Goal: Task Accomplishment & Management: Use online tool/utility

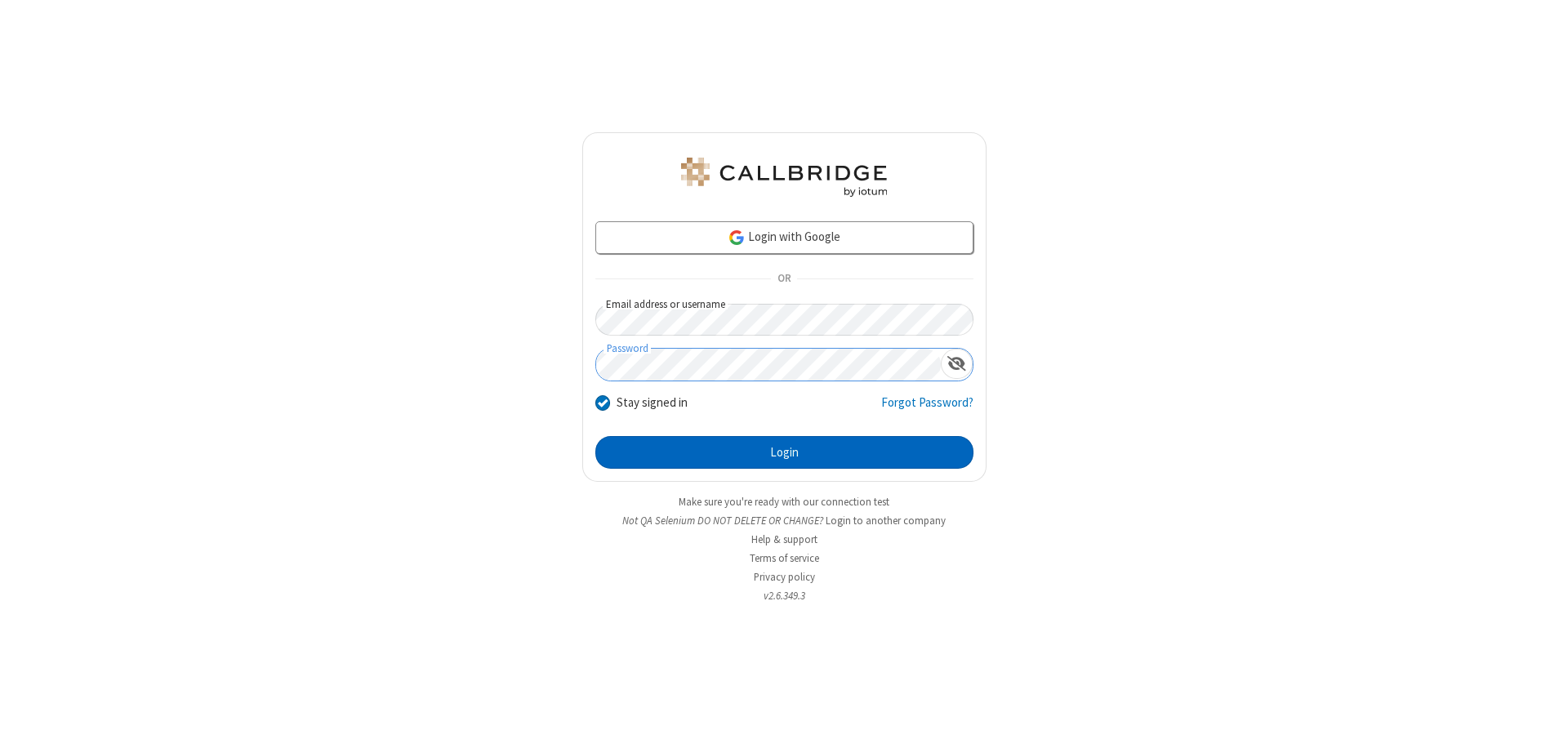
click at [784, 453] on button "Login" at bounding box center [784, 453] width 378 height 33
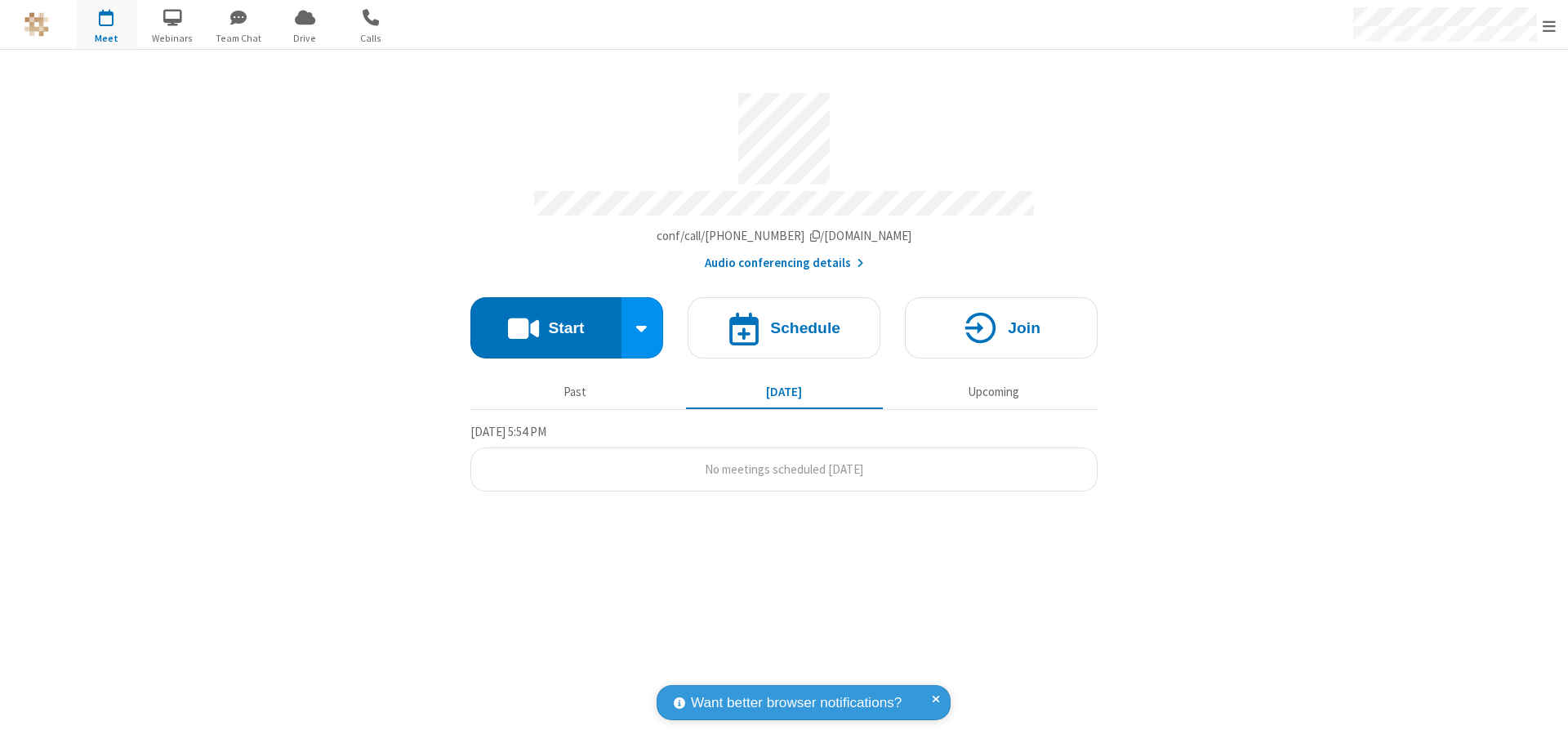
click at [545, 320] on button "Start" at bounding box center [545, 327] width 151 height 61
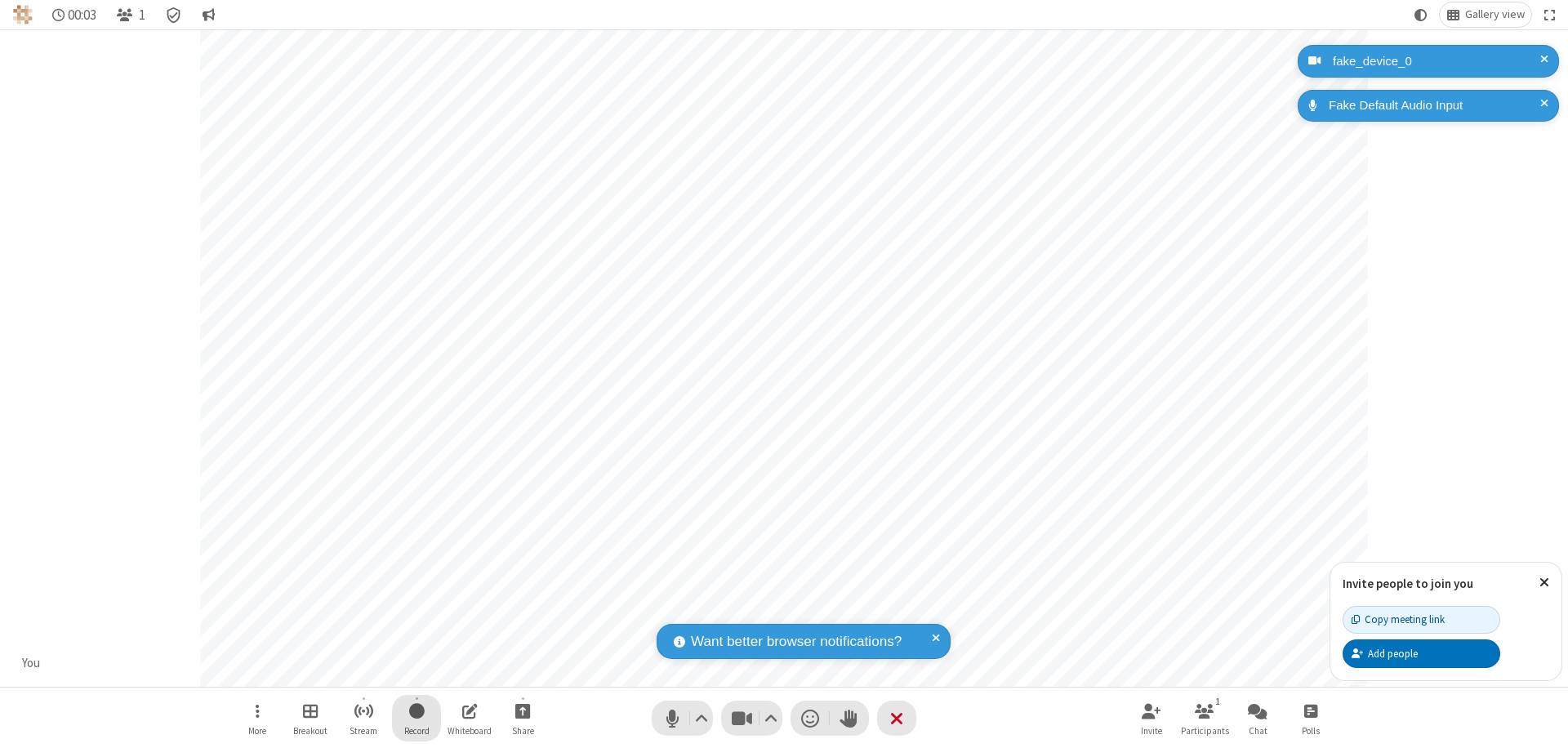
click at [417, 718] on span "Start recording" at bounding box center [417, 711] width 16 height 20
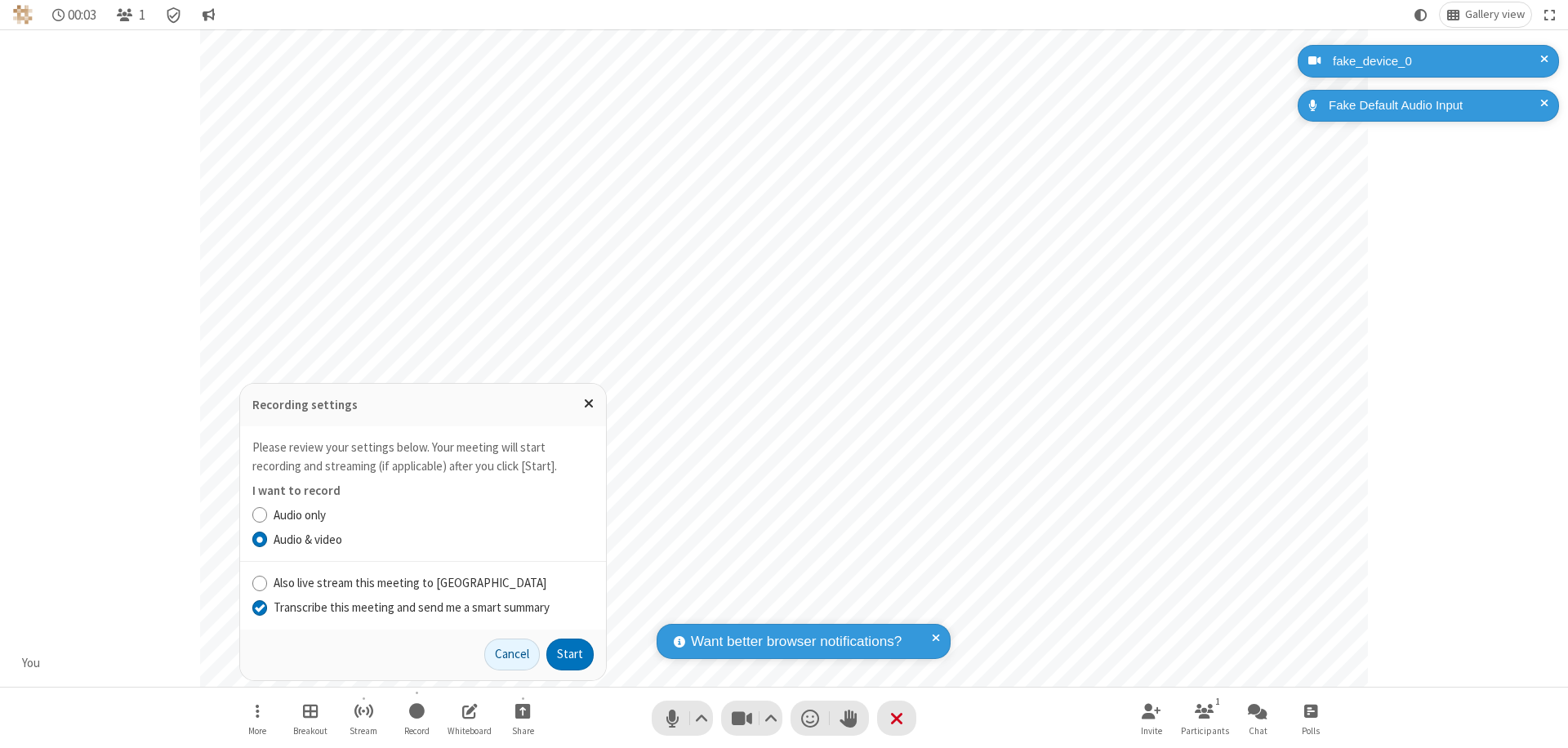
click at [259, 607] on input "Transcribe this meeting and send me a smart summary" at bounding box center [260, 608] width 16 height 18
click at [570, 654] on button "Start" at bounding box center [569, 655] width 48 height 33
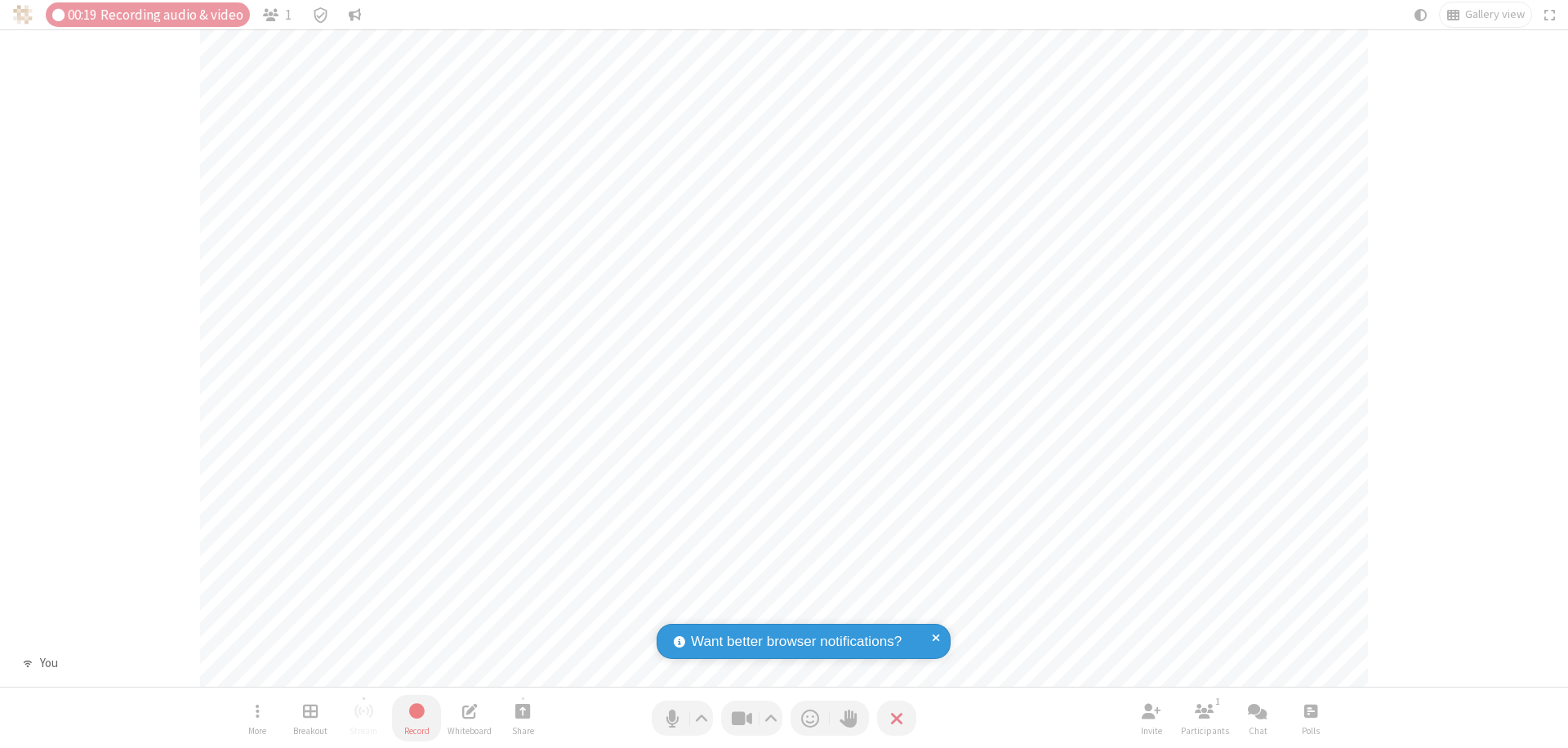
click at [417, 718] on span "Stop recording" at bounding box center [417, 711] width 18 height 20
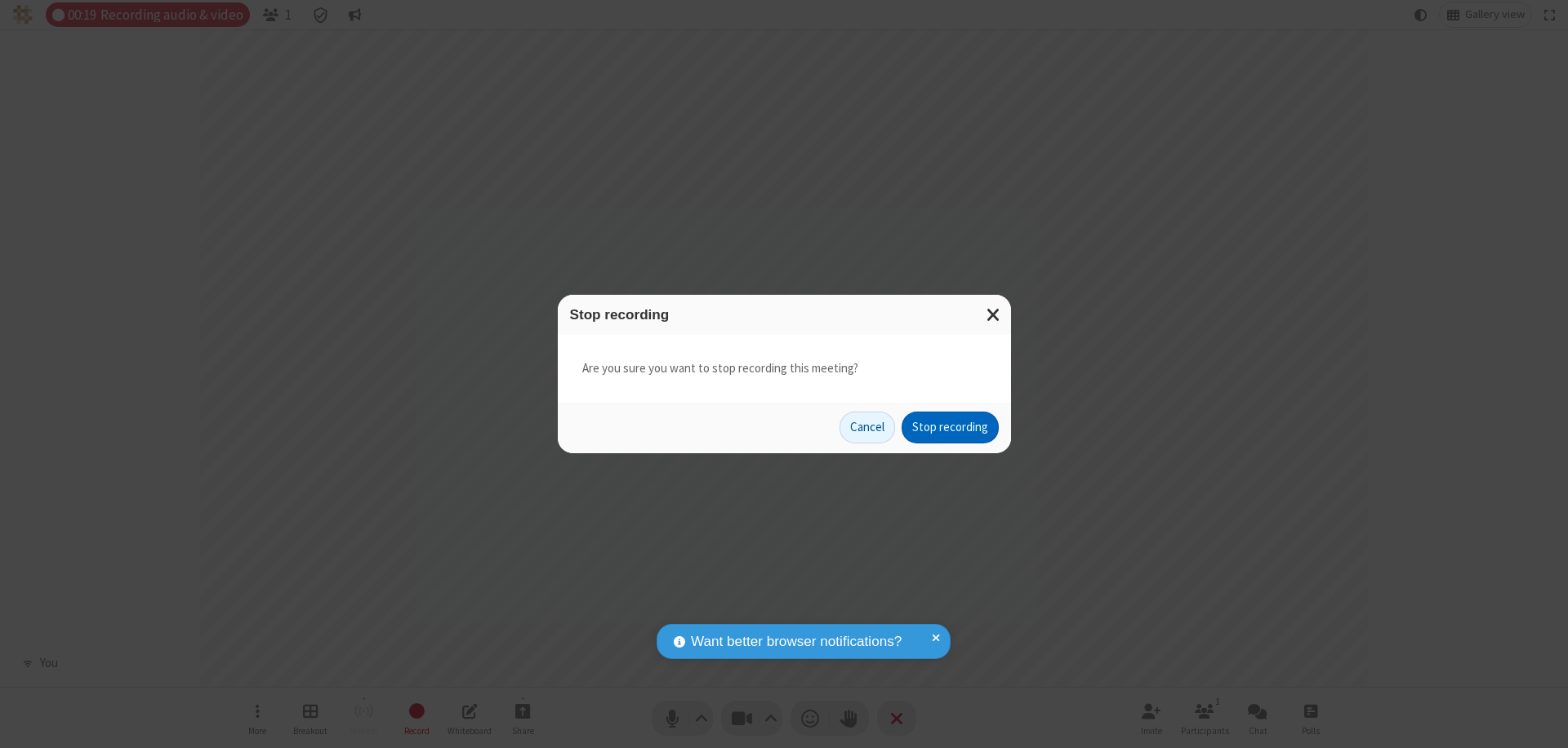
click at [950, 428] on button "Stop recording" at bounding box center [950, 429] width 97 height 33
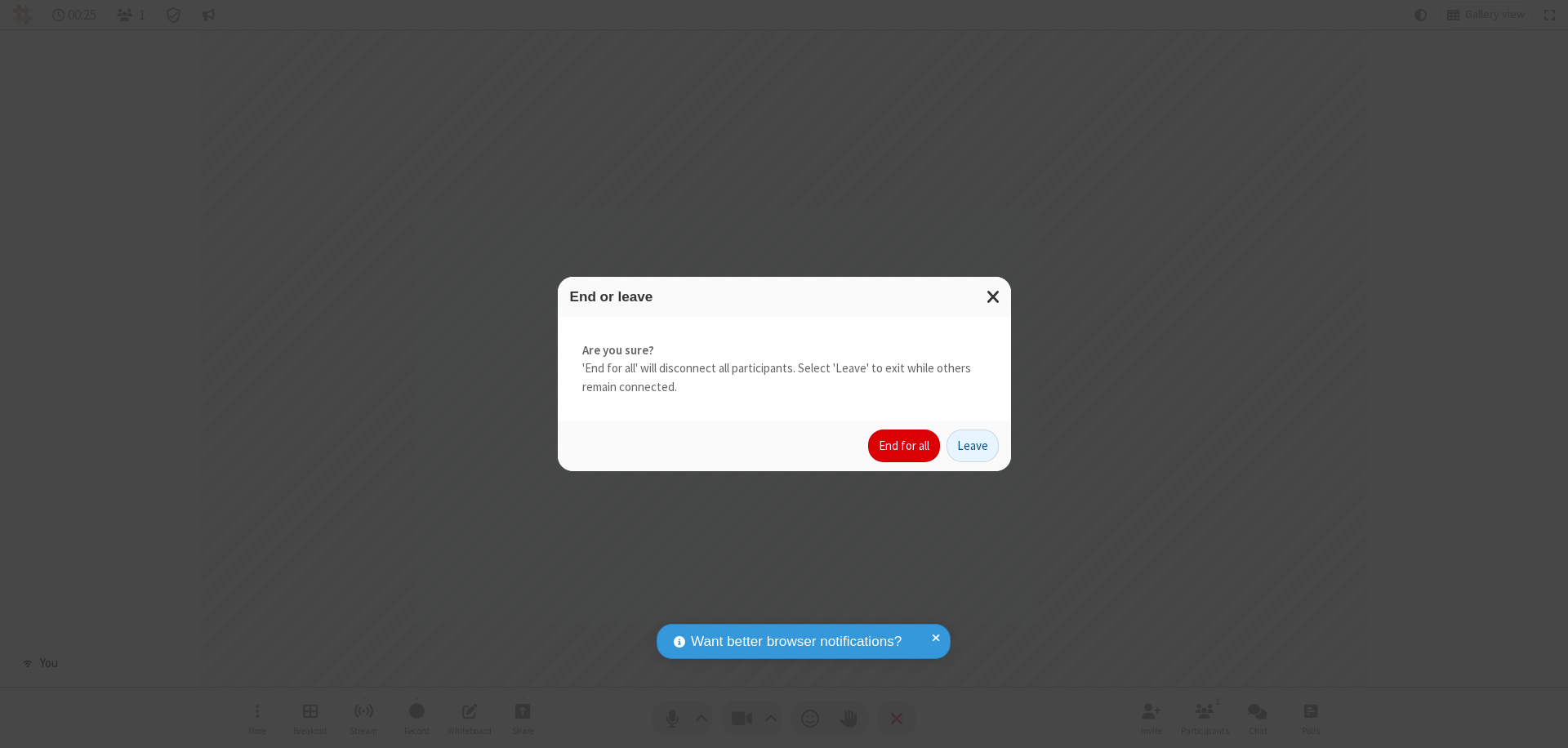
click at [904, 446] on button "End for all" at bounding box center [904, 446] width 72 height 33
